Goal: Task Accomplishment & Management: Manage account settings

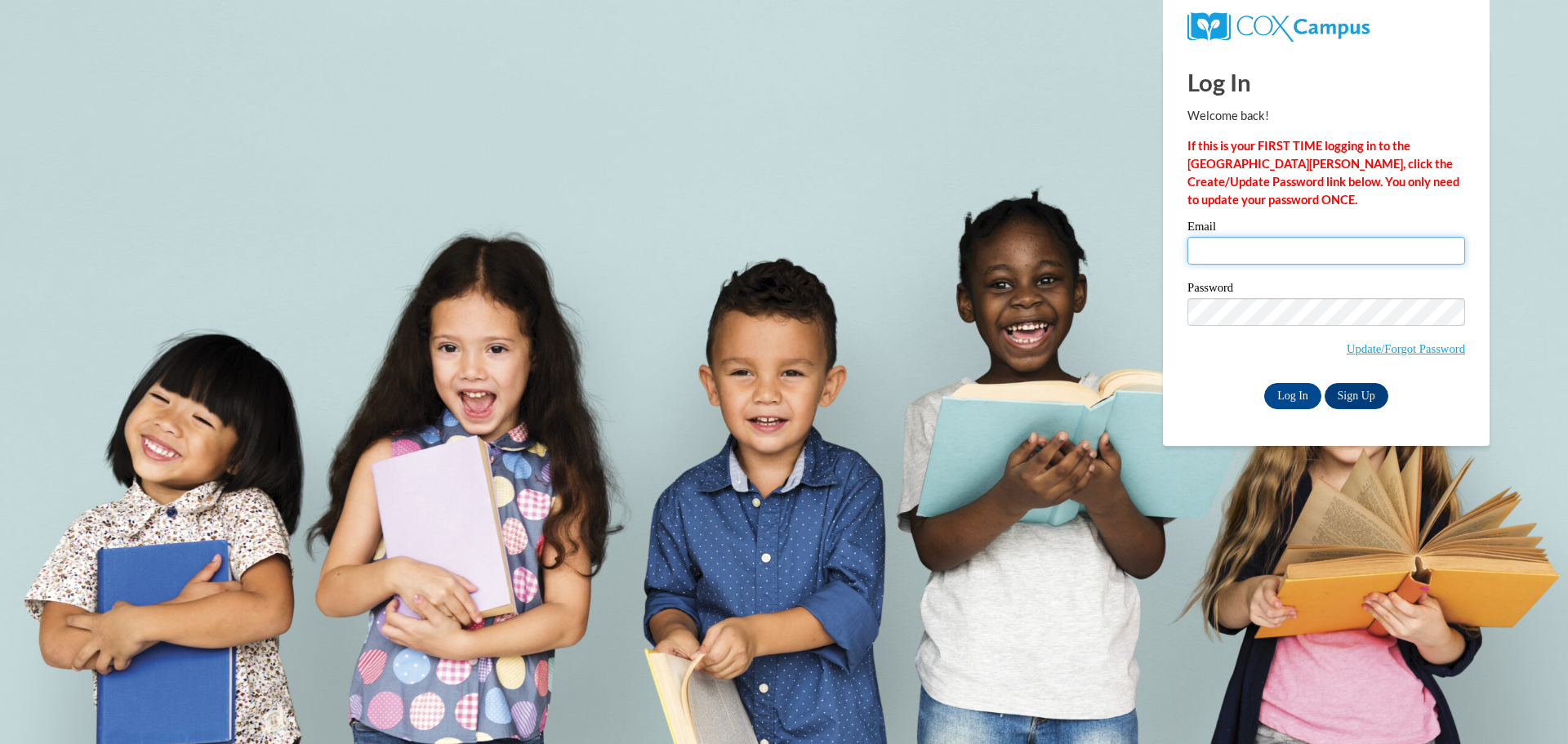
click at [1208, 252] on input "Email" at bounding box center [1326, 250] width 278 height 27
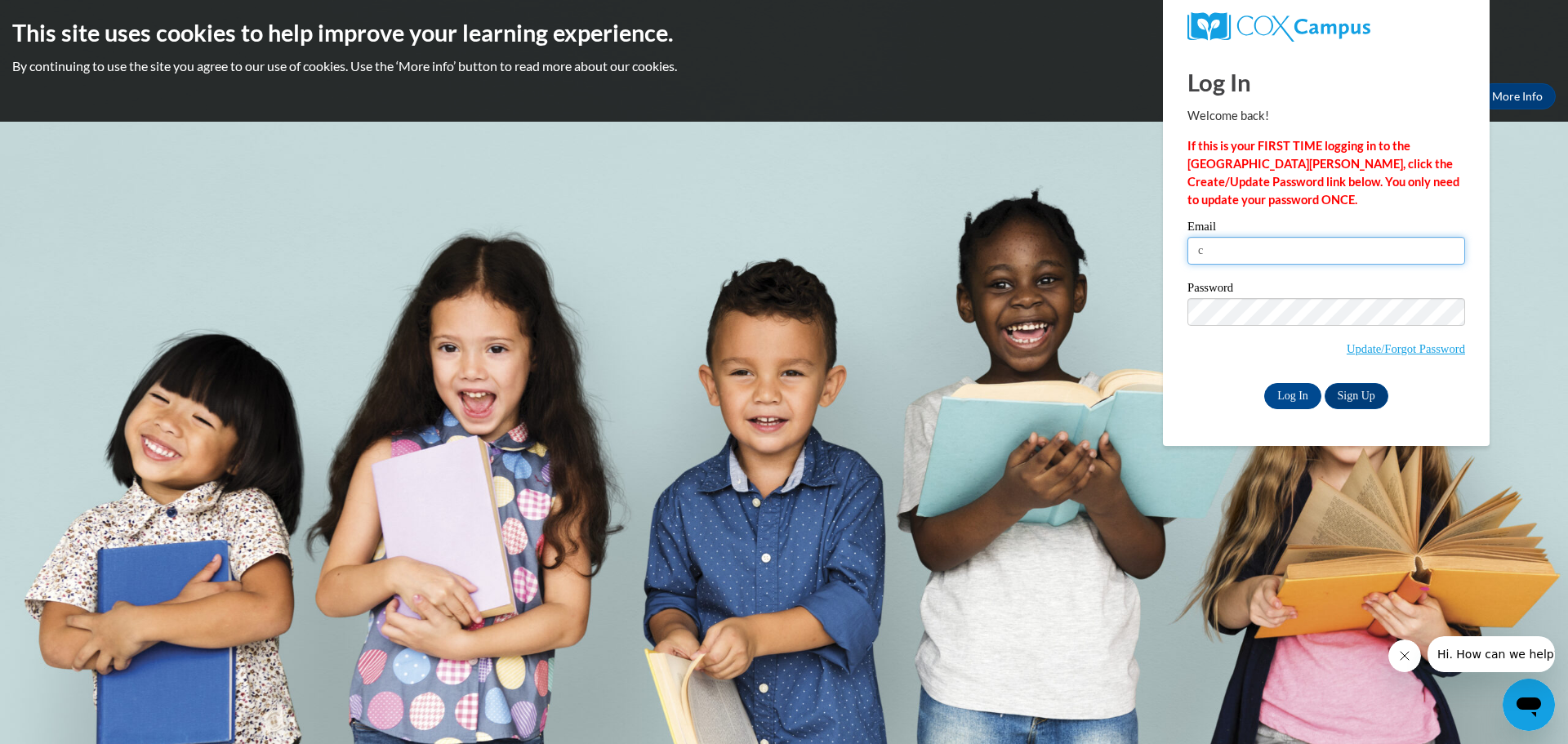
type input "[EMAIL_ADDRESS][DOMAIN_NAME]"
click at [1299, 394] on input "Log In" at bounding box center [1292, 396] width 57 height 27
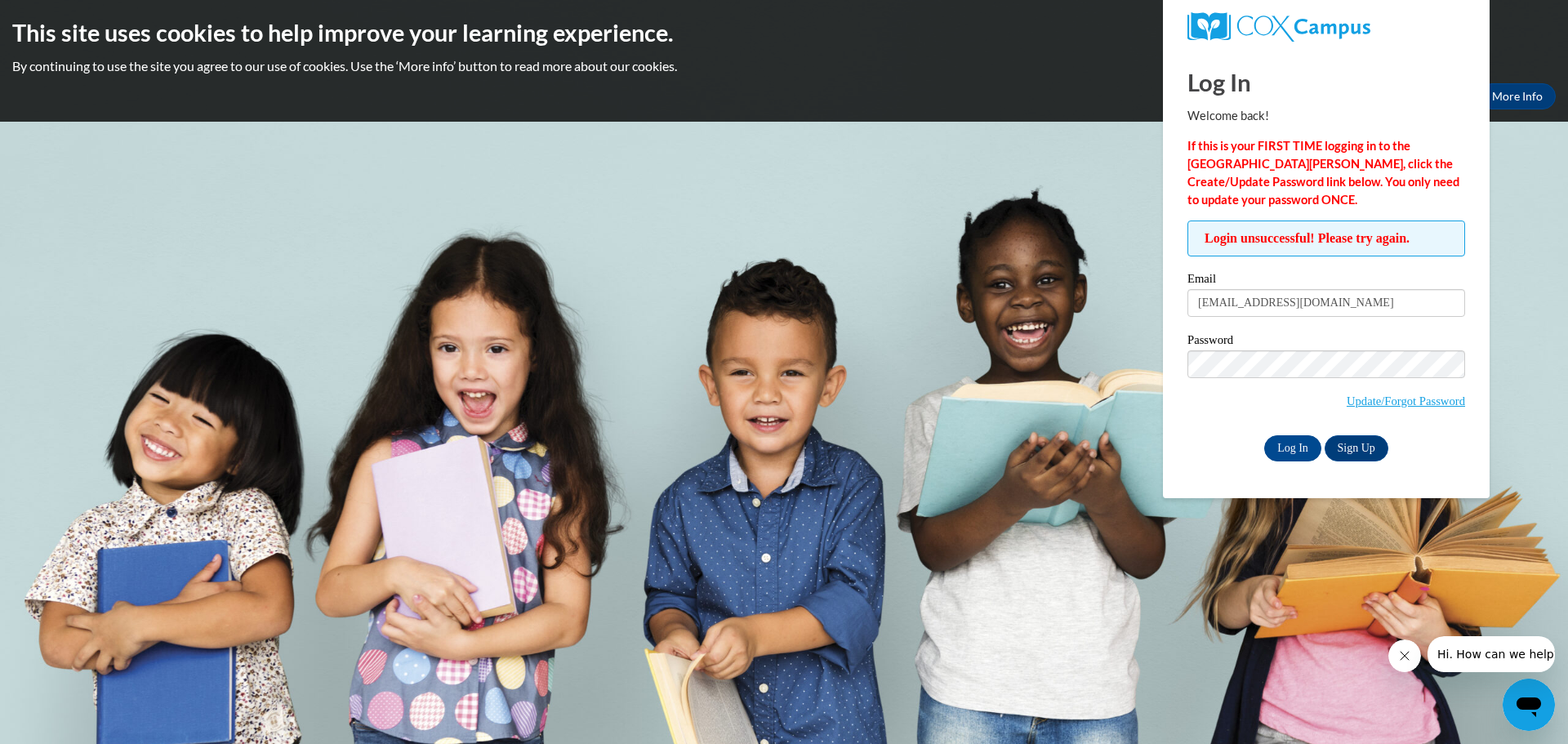
click at [1236, 343] on label "Password" at bounding box center [1326, 342] width 278 height 16
drag, startPoint x: 1223, startPoint y: 377, endPoint x: 1112, endPoint y: 310, distance: 129.7
click at [1112, 310] on body "This site uses cookies to help improve your learning experience. By continuing …" at bounding box center [784, 372] width 1568 height 744
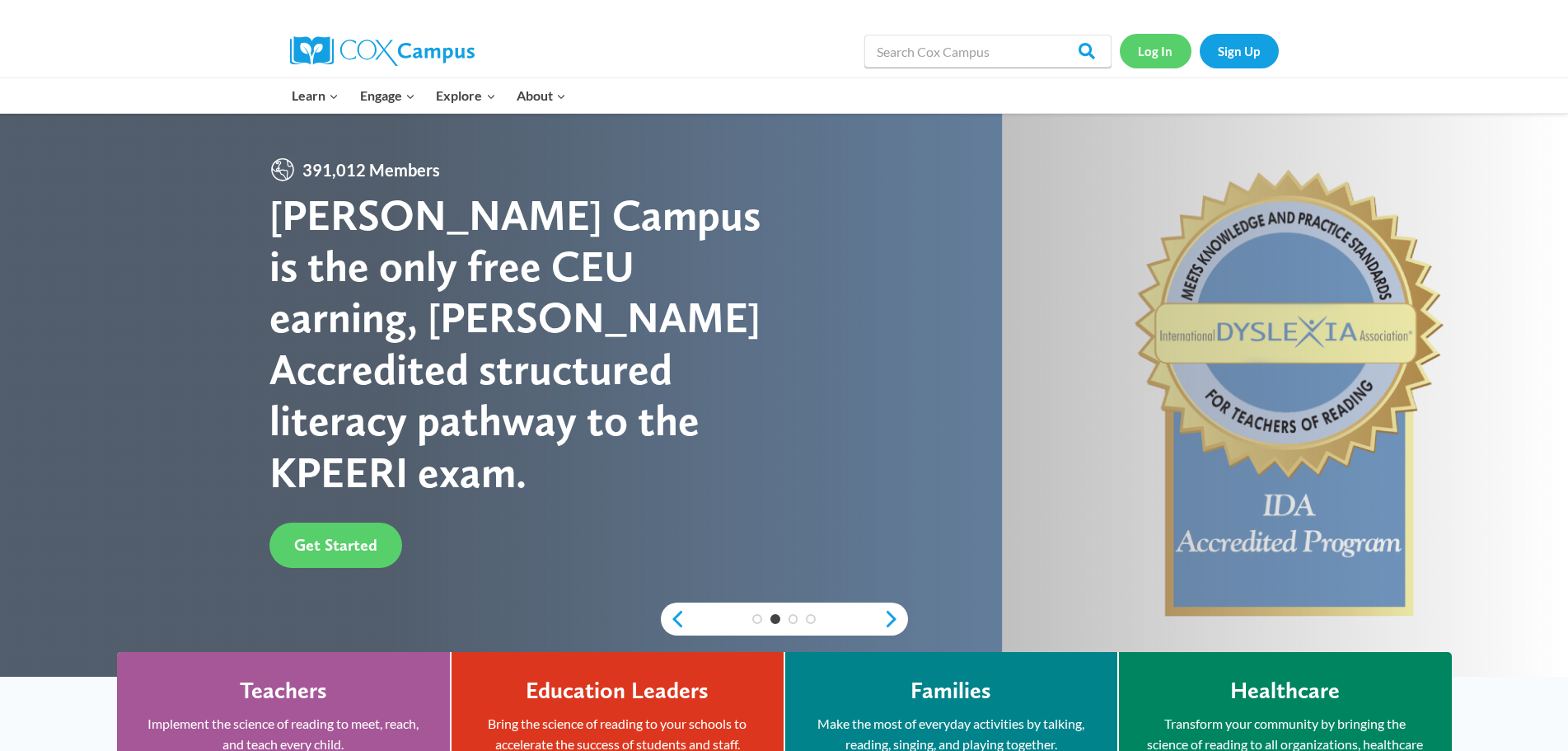
click at [1182, 45] on link "Log In" at bounding box center [1156, 51] width 71 height 34
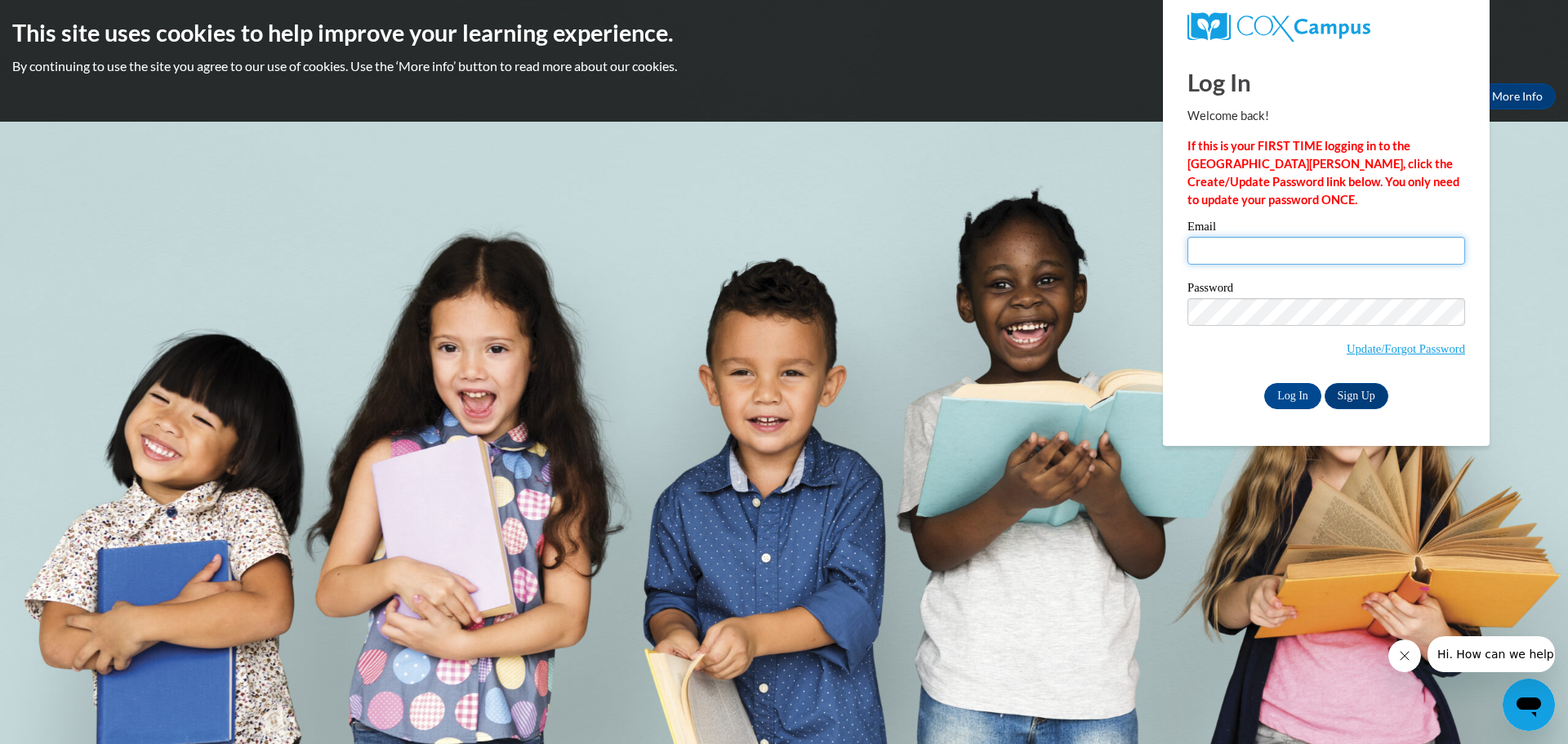
click at [1226, 243] on input "Email" at bounding box center [1326, 250] width 278 height 27
type input "[EMAIL_ADDRESS][DOMAIN_NAME]"
click at [1291, 391] on input "Log In" at bounding box center [1292, 396] width 57 height 27
click at [1289, 253] on input "Email" at bounding box center [1326, 250] width 278 height 27
type input "[EMAIL_ADDRESS][DOMAIN_NAME]"
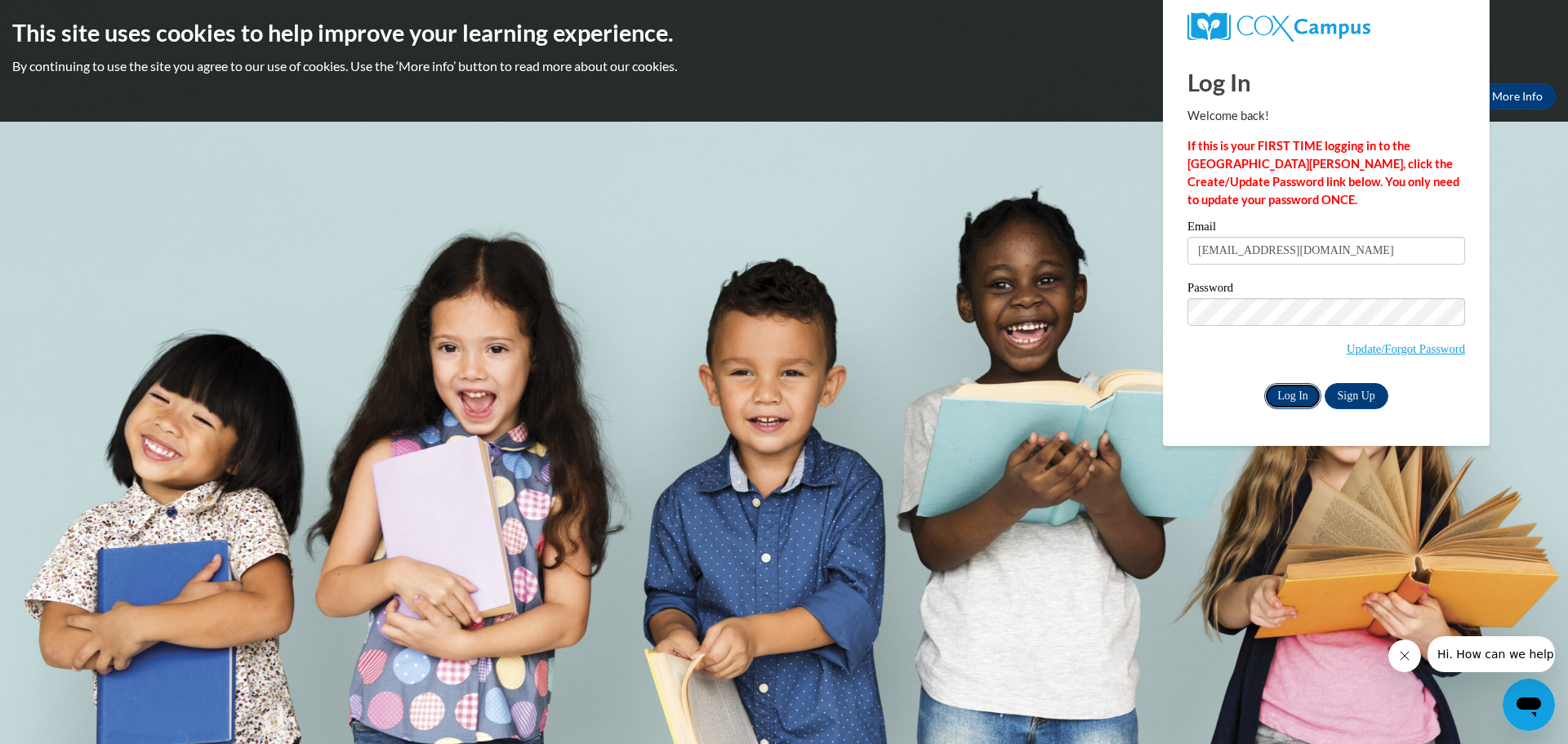
click at [1279, 393] on input "Log In" at bounding box center [1292, 396] width 57 height 27
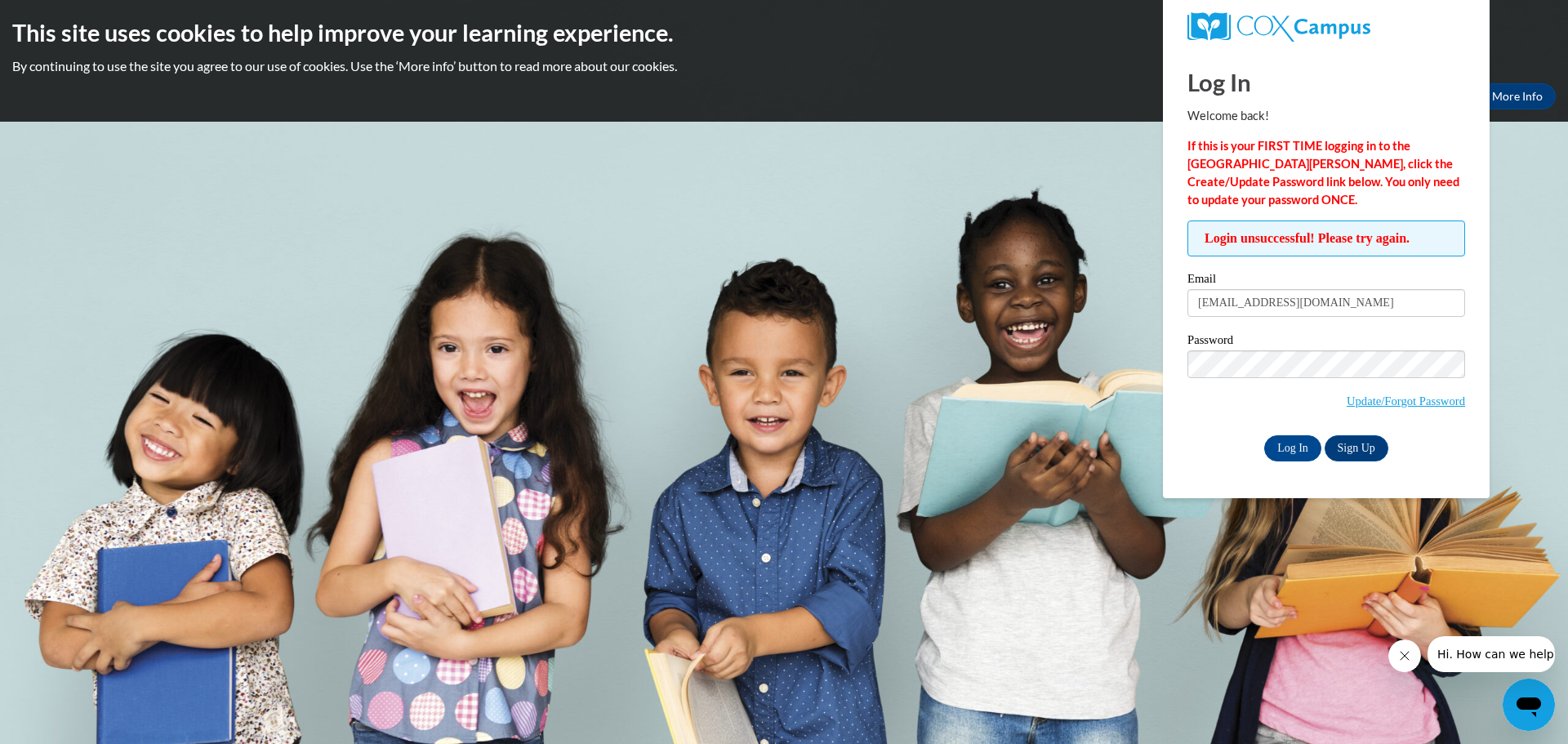
click at [499, 133] on body "This site uses cookies to help improve your learning experience. By continuing …" at bounding box center [784, 372] width 1568 height 744
